Goal: Transaction & Acquisition: Purchase product/service

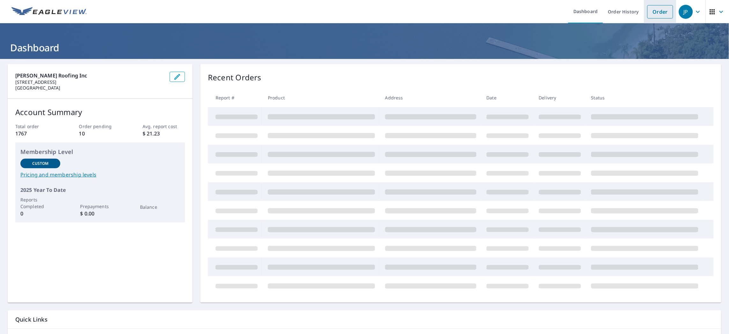
click at [653, 7] on link "Order" at bounding box center [660, 11] width 26 height 13
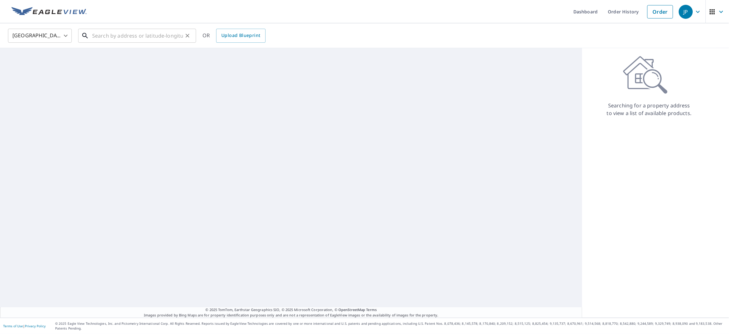
click at [148, 34] on input "text" at bounding box center [137, 36] width 91 height 18
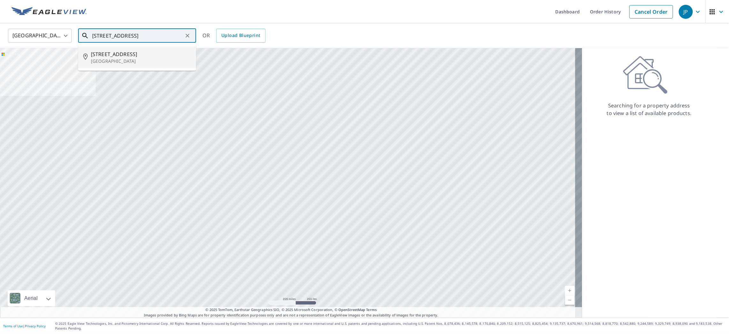
click at [120, 56] on span "[STREET_ADDRESS]" at bounding box center [141, 54] width 100 height 8
type input "[STREET_ADDRESS]"
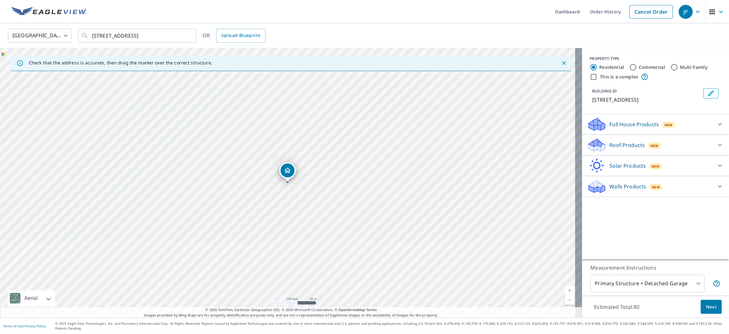
click at [612, 146] on p "Roof Products" at bounding box center [627, 145] width 35 height 8
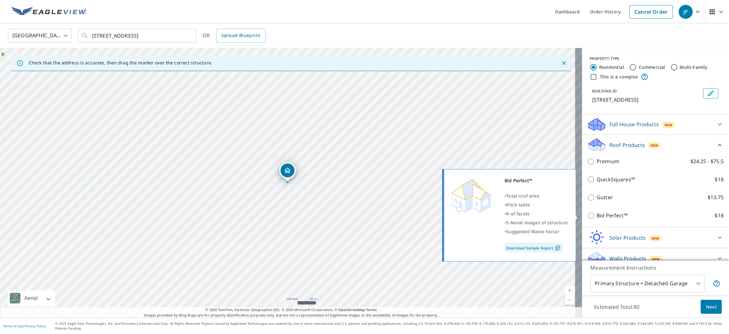
click at [600, 218] on p "Bid Perfect™" at bounding box center [612, 216] width 31 height 8
click at [597, 218] on input "Bid Perfect™ $18" at bounding box center [592, 216] width 10 height 8
checkbox input "true"
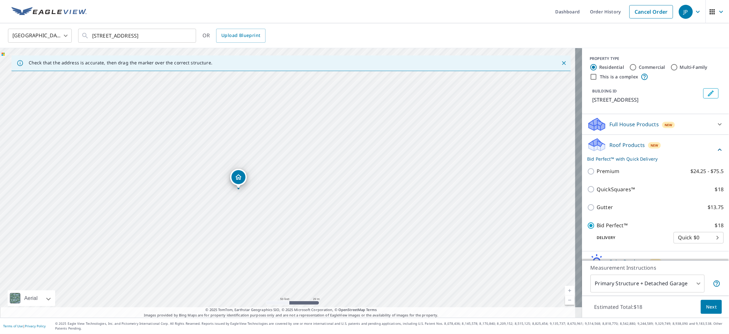
drag, startPoint x: 260, startPoint y: 166, endPoint x: 281, endPoint y: 205, distance: 43.4
click at [281, 205] on div "[STREET_ADDRESS]" at bounding box center [291, 183] width 582 height 270
drag, startPoint x: 341, startPoint y: 155, endPoint x: 283, endPoint y: 225, distance: 91.0
click at [283, 225] on div "[STREET_ADDRESS]" at bounding box center [291, 183] width 582 height 270
drag, startPoint x: 360, startPoint y: 193, endPoint x: 370, endPoint y: 168, distance: 26.8
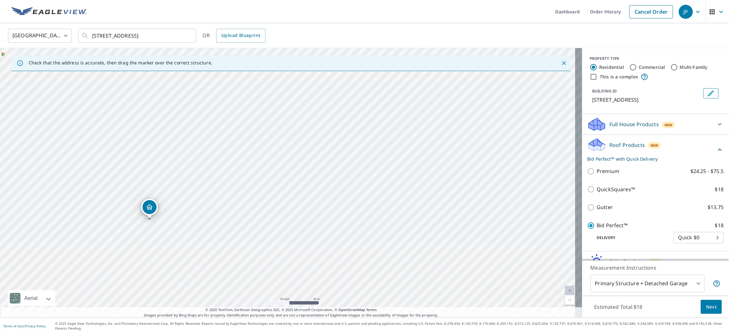
click at [370, 168] on div "[STREET_ADDRESS]" at bounding box center [291, 183] width 582 height 270
drag, startPoint x: 161, startPoint y: 205, endPoint x: 325, endPoint y: 140, distance: 177.1
click at [701, 308] on button "Next" at bounding box center [711, 307] width 21 height 14
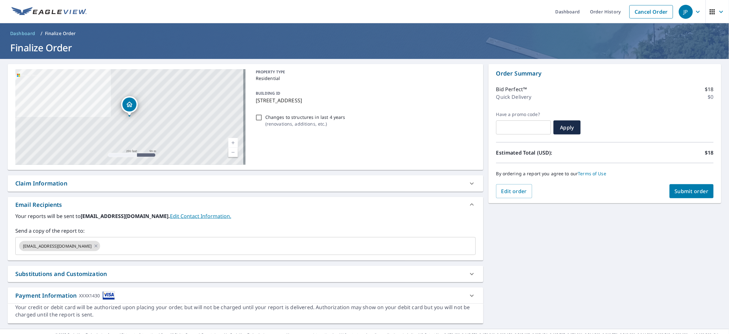
click at [692, 189] on span "Submit order" at bounding box center [692, 191] width 34 height 7
